Goal: Browse casually: Explore the website without a specific task or goal

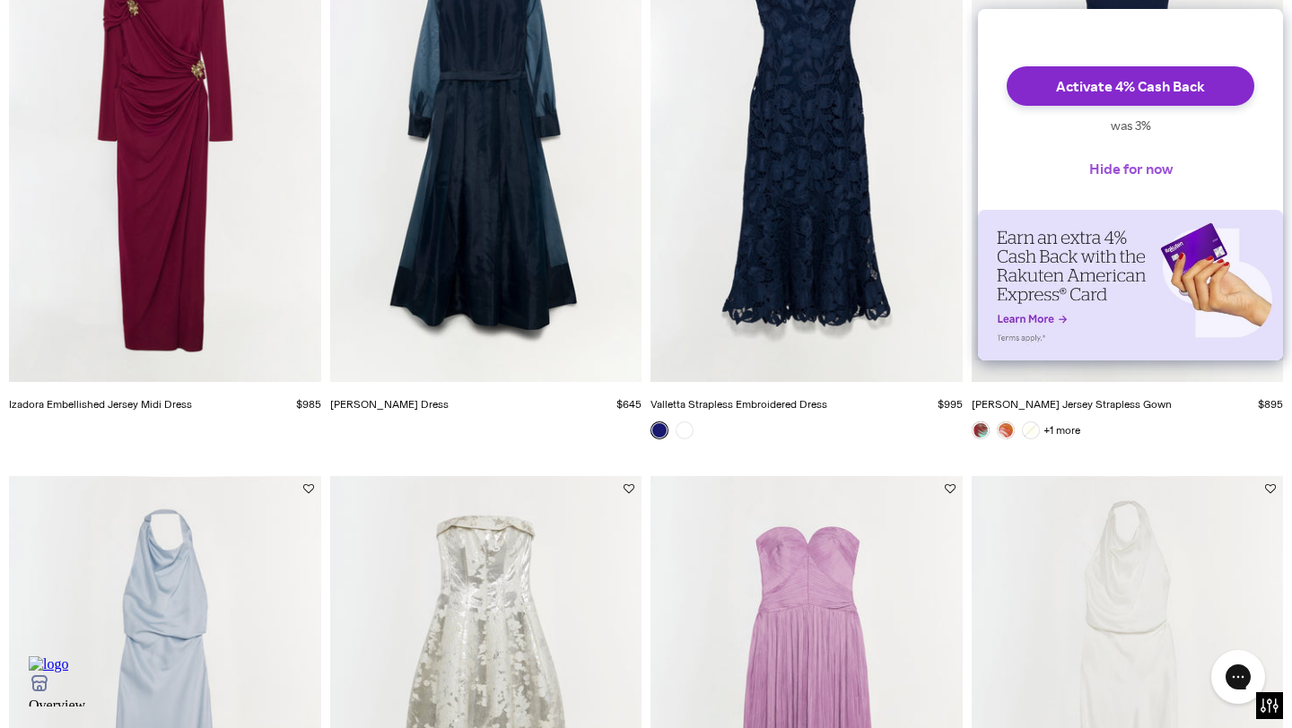
click at [1128, 173] on button "Hide for now" at bounding box center [1131, 168] width 112 height 39
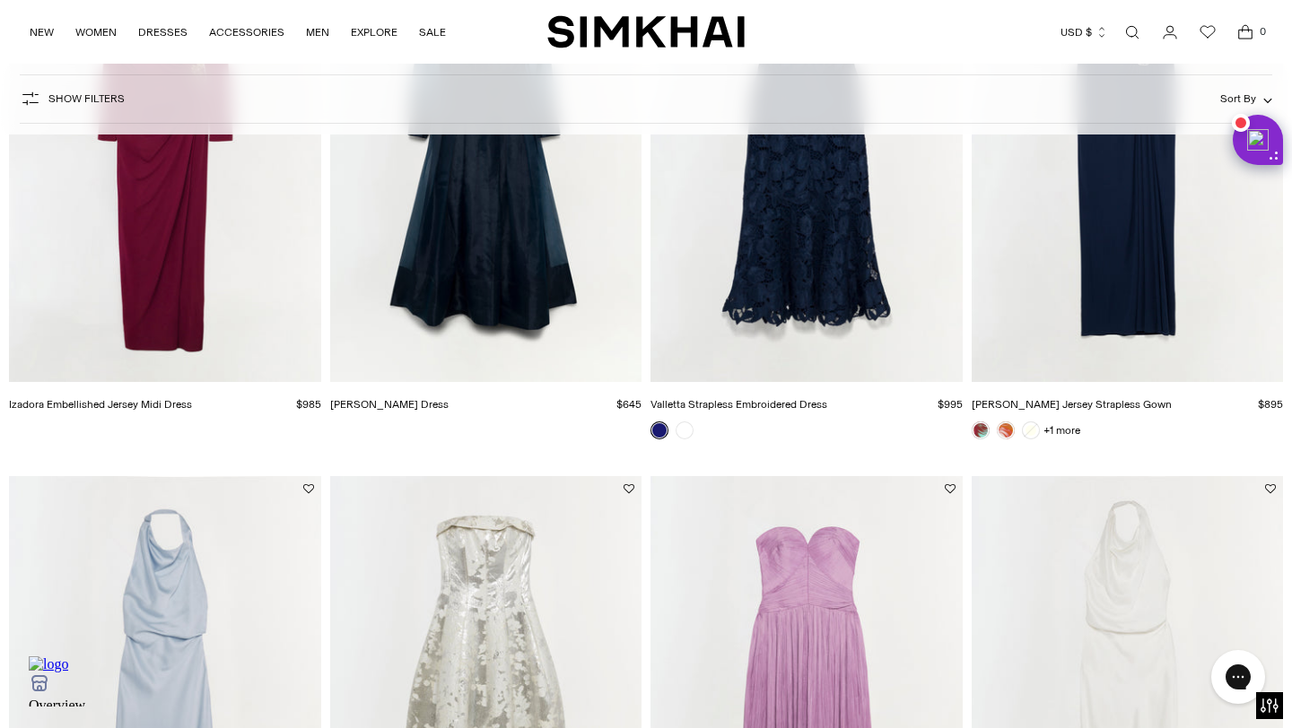
scroll to position [754, 0]
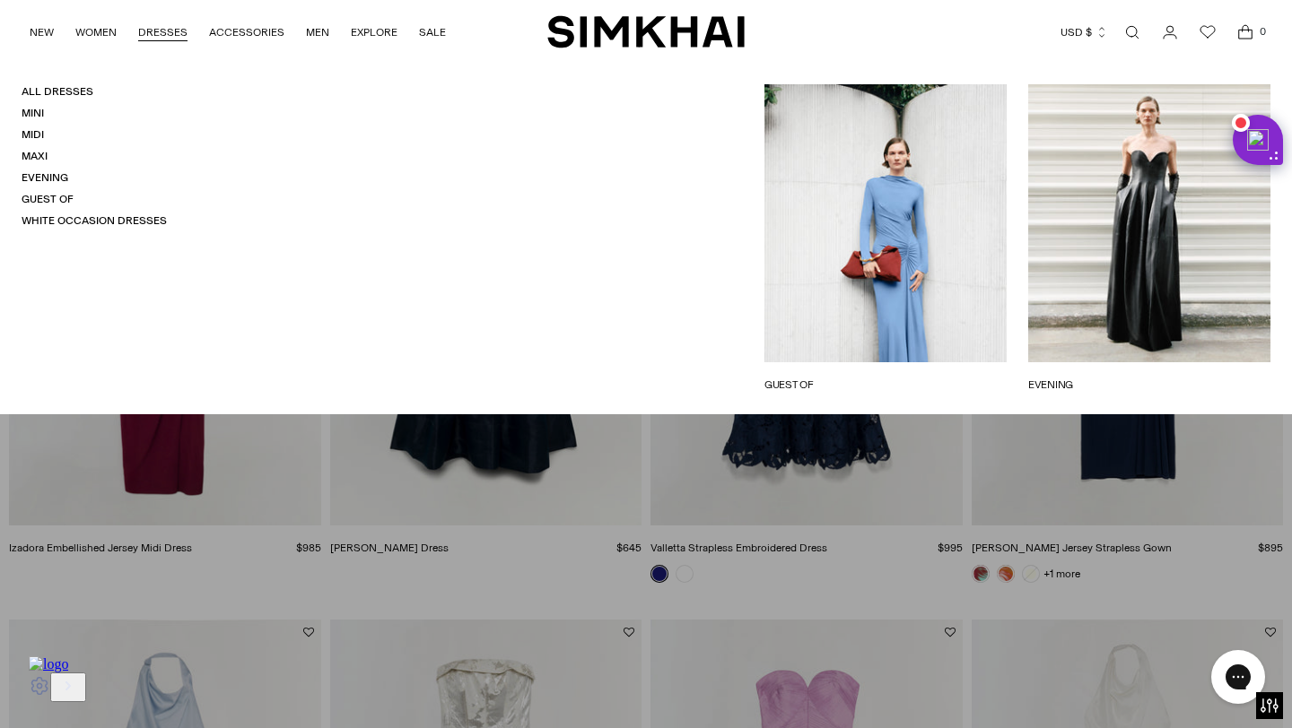
click at [98, 219] on link "White Occasion Dresses" at bounding box center [94, 220] width 145 height 13
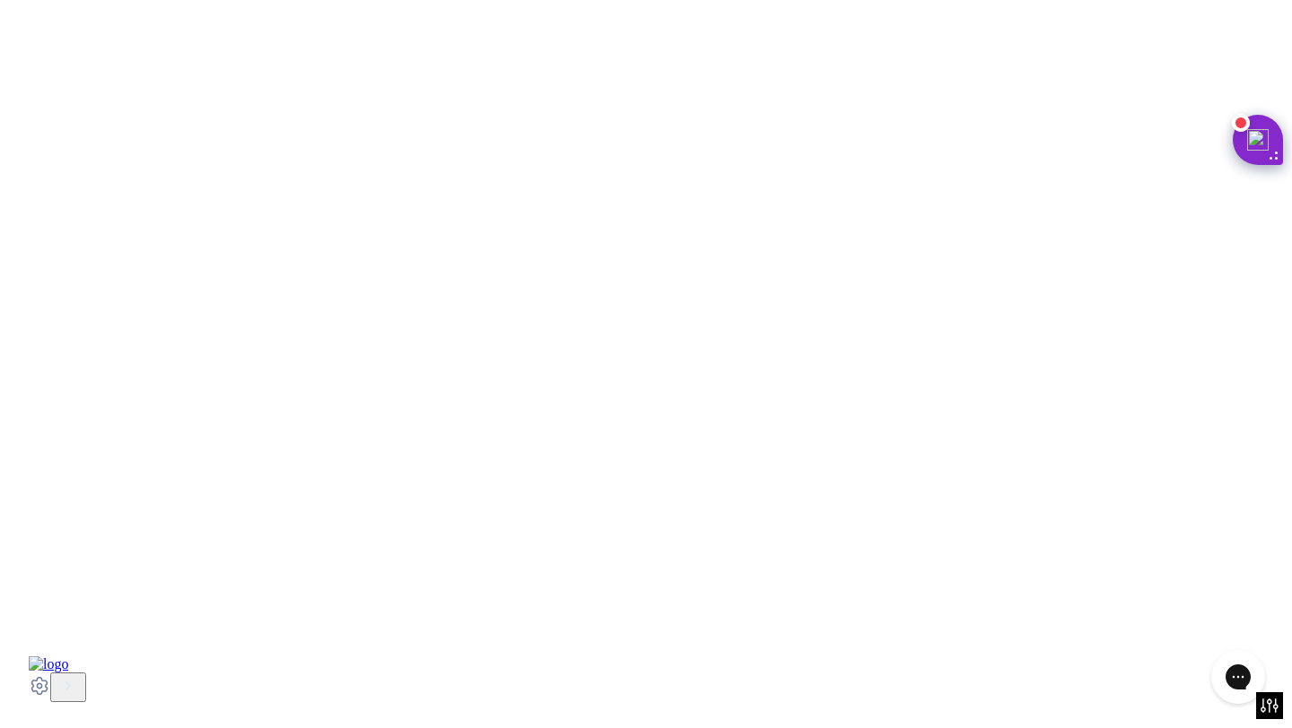
scroll to position [789, 0]
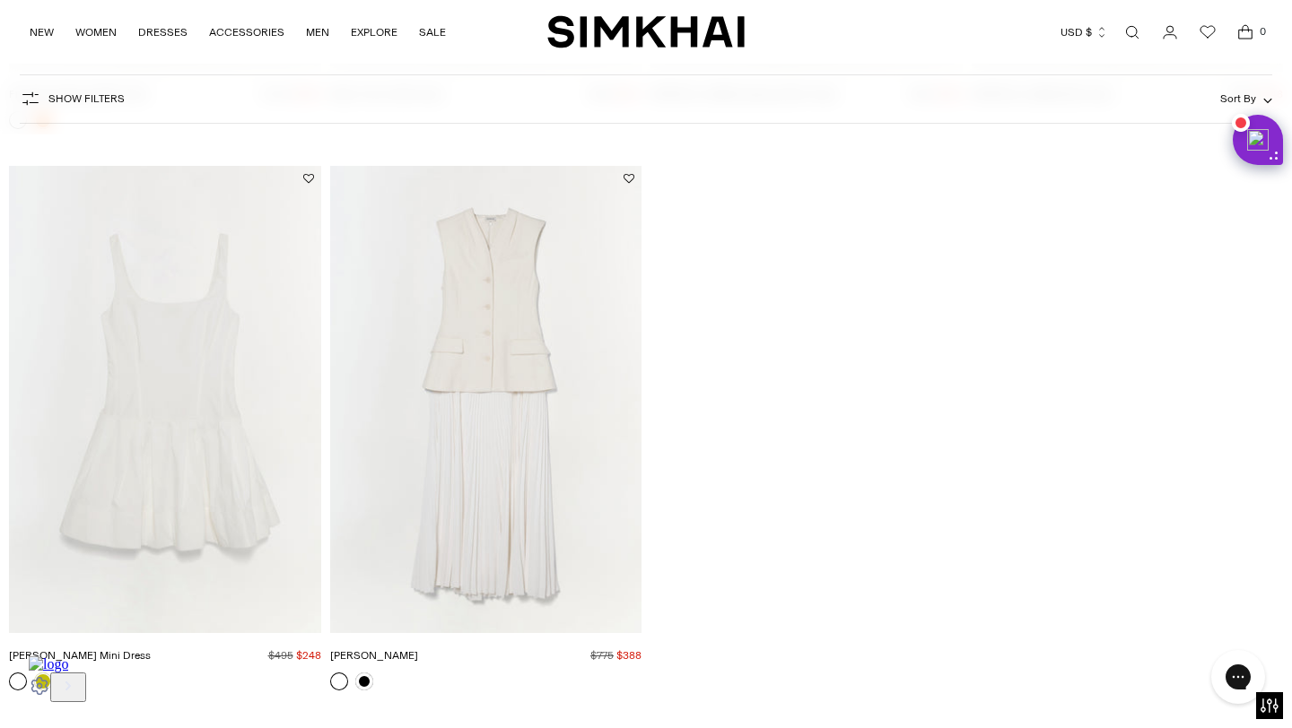
scroll to position [9797, 0]
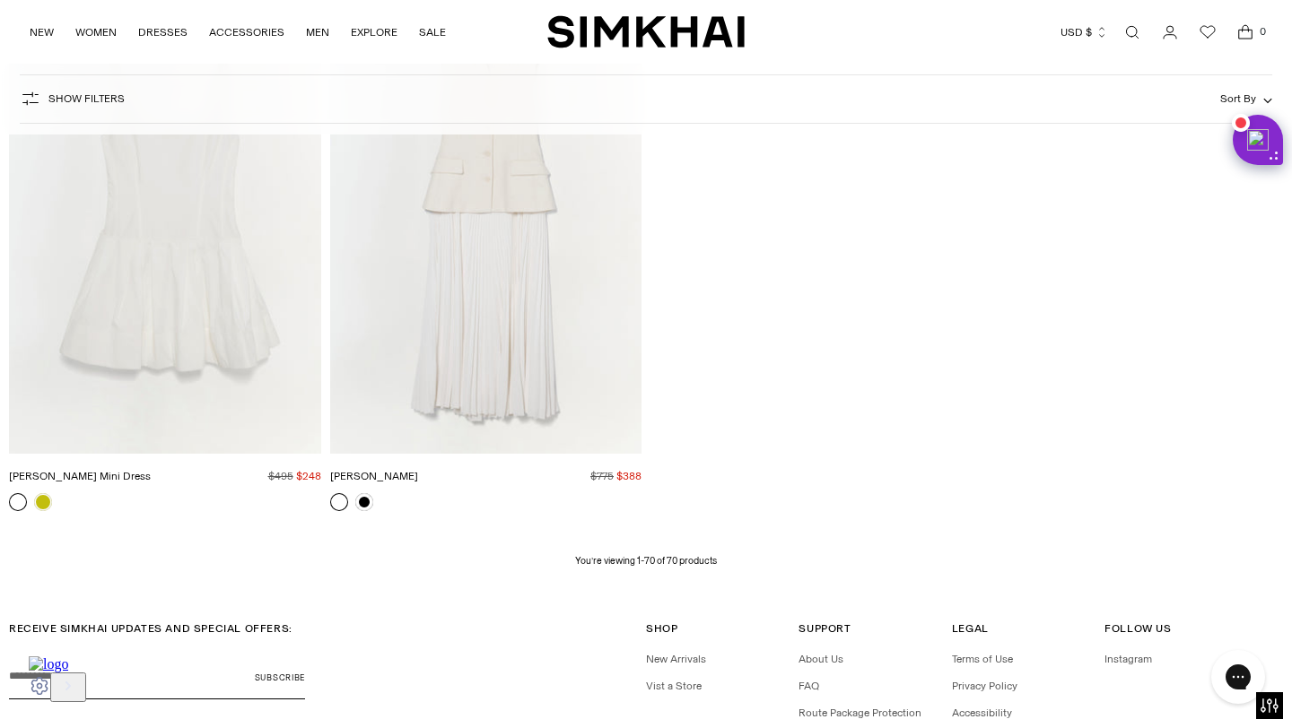
click at [581, 28] on img "SIMKHAI" at bounding box center [645, 31] width 197 height 35
